Goal: Task Accomplishment & Management: Manage account settings

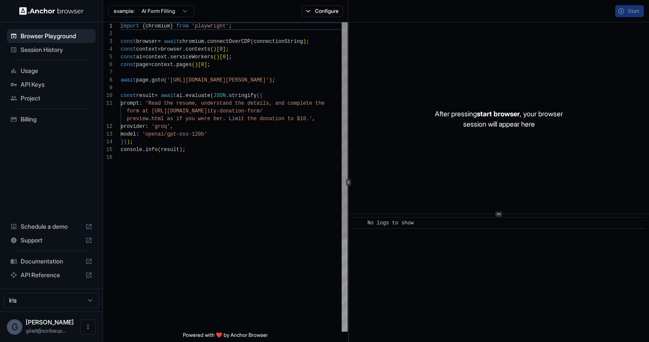
scroll to position [77, 0]
click at [64, 49] on span "Session History" at bounding box center [57, 50] width 72 height 9
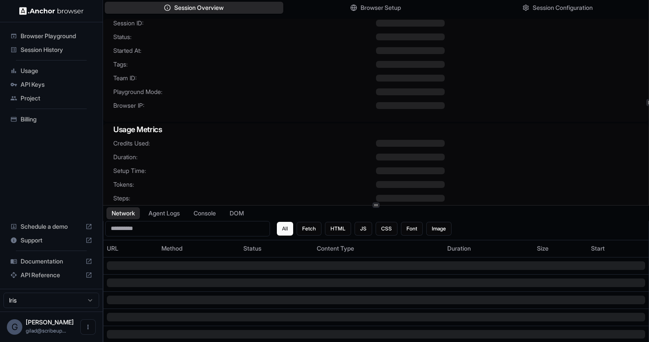
click at [64, 86] on span "API Keys" at bounding box center [57, 84] width 72 height 9
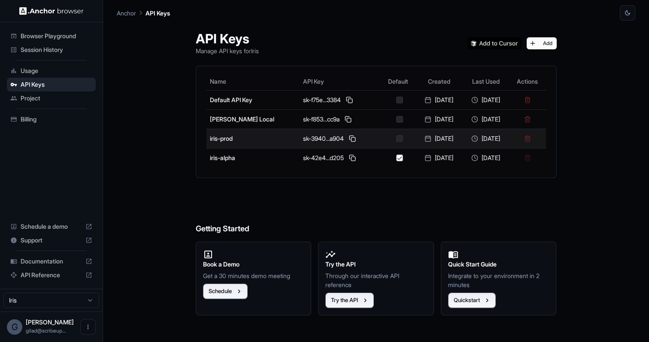
click at [384, 138] on div at bounding box center [400, 138] width 32 height 7
click at [396, 138] on button "button" at bounding box center [399, 138] width 7 height 7
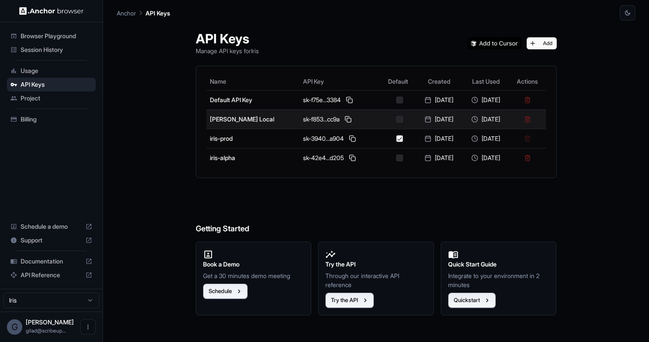
type button "on"
